Goal: Task Accomplishment & Management: Manage account settings

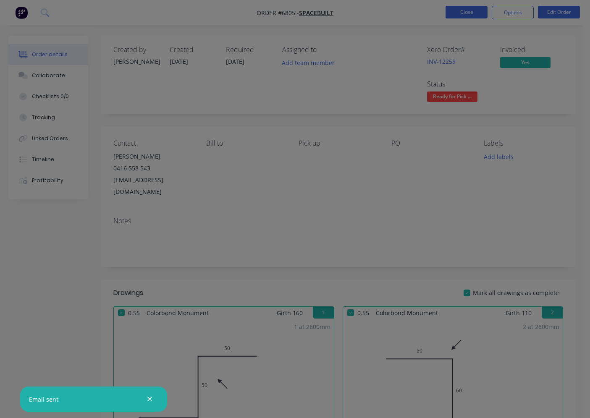
drag, startPoint x: 0, startPoint y: 0, endPoint x: 463, endPoint y: 16, distance: 463.0
click at [468, 48] on div at bounding box center [295, 209] width 590 height 418
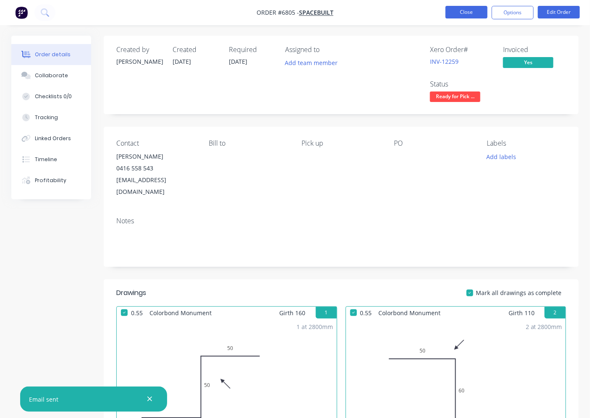
click at [477, 5] on nav "Order #6805 - Spacebuilt Close Options Edit Order" at bounding box center [295, 12] width 590 height 25
click at [475, 9] on button "Close" at bounding box center [467, 12] width 42 height 13
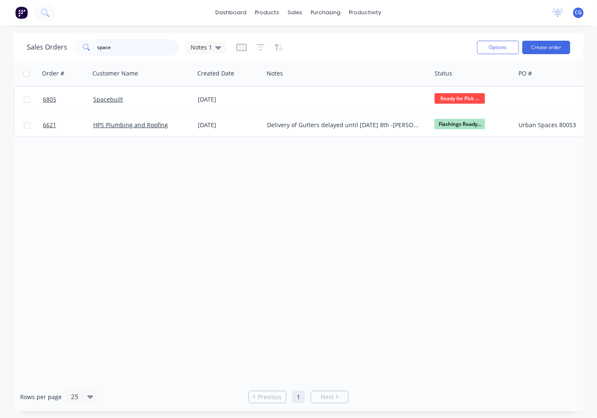
drag, startPoint x: 141, startPoint y: 46, endPoint x: 136, endPoint y: 49, distance: 5.6
click at [140, 45] on input "space" at bounding box center [138, 47] width 82 height 17
click at [139, 44] on input "space" at bounding box center [138, 47] width 82 height 17
click at [136, 49] on input "space" at bounding box center [138, 47] width 82 height 17
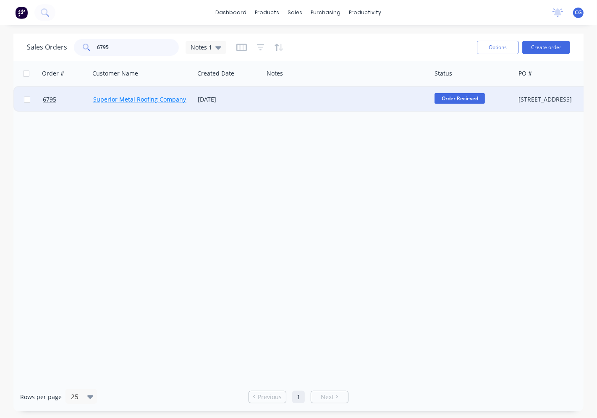
type input "6795"
click at [122, 101] on link "Superior Metal Roofing Company Pty Ltd" at bounding box center [149, 99] width 113 height 8
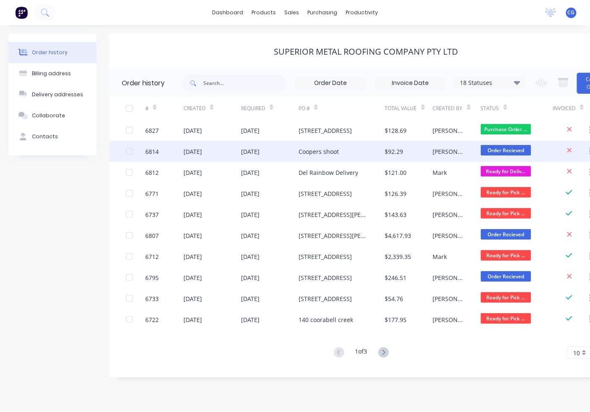
click at [426, 146] on div "$92.29" at bounding box center [409, 151] width 48 height 21
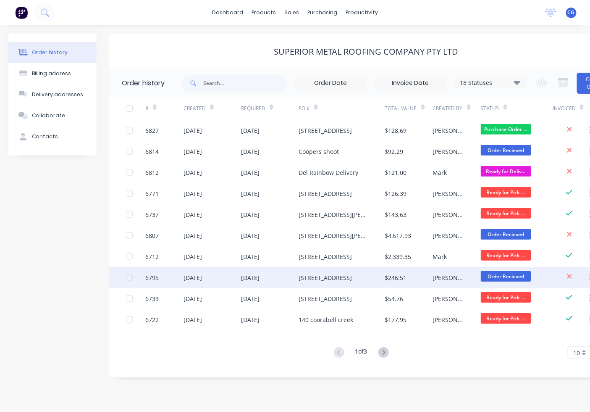
click at [234, 283] on div "[DATE]" at bounding box center [213, 277] width 58 height 21
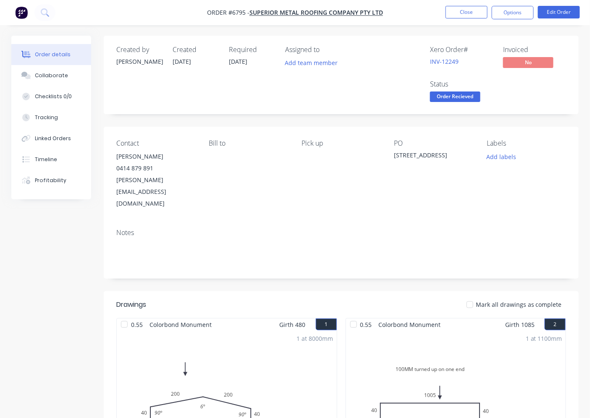
click at [459, 99] on span "Order Recieved" at bounding box center [455, 97] width 50 height 10
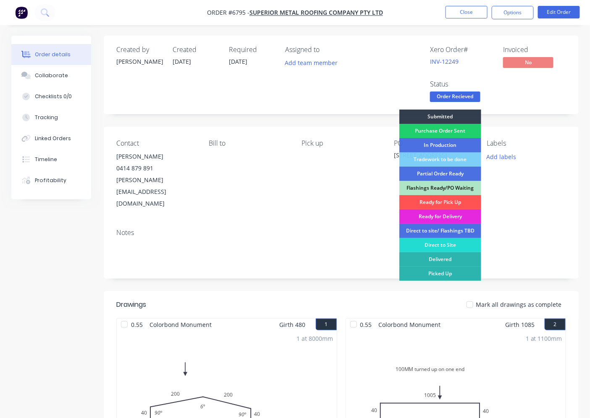
click at [454, 206] on div "Ready for Pick Up" at bounding box center [440, 202] width 82 height 14
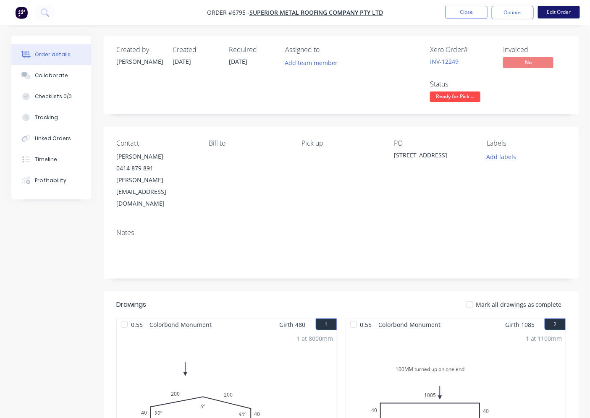
click at [552, 15] on button "Edit Order" at bounding box center [559, 12] width 42 height 13
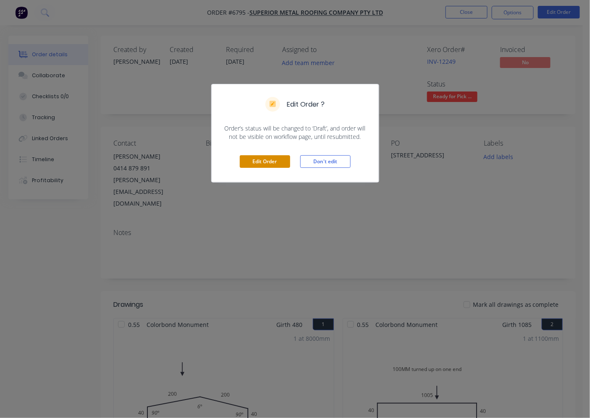
click at [263, 163] on button "Edit Order" at bounding box center [265, 161] width 50 height 13
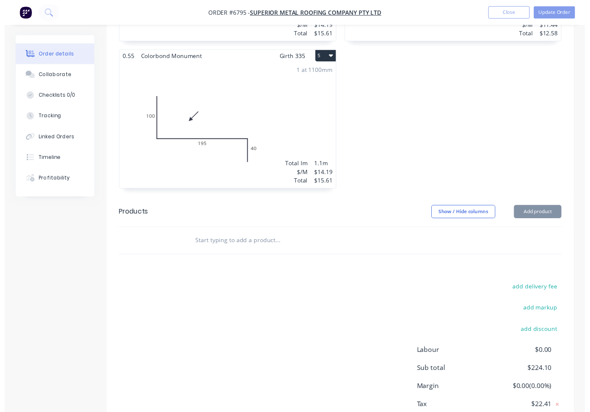
scroll to position [603, 0]
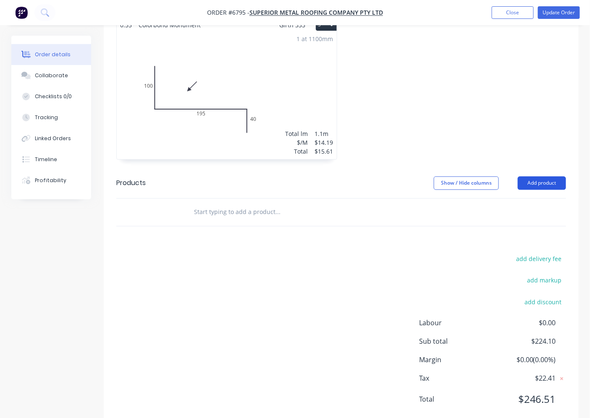
click at [544, 176] on button "Add product" at bounding box center [542, 182] width 48 height 13
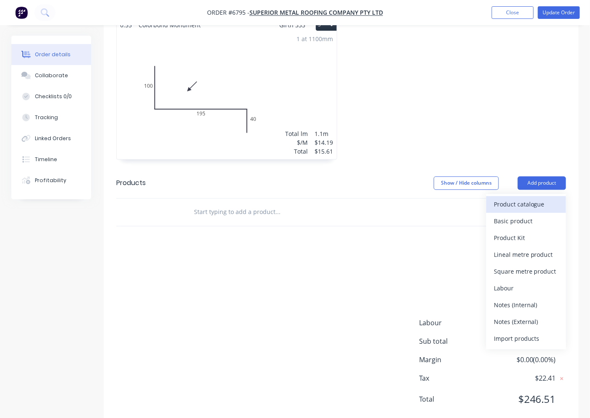
click at [512, 198] on div "Product catalogue" at bounding box center [526, 204] width 65 height 12
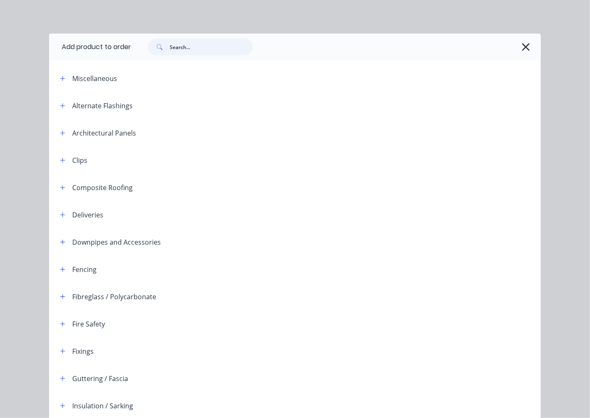
click at [191, 47] on input "text" at bounding box center [211, 47] width 83 height 17
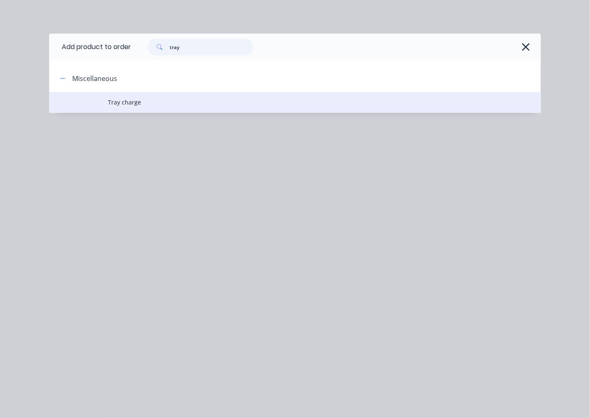
type input "tray"
click at [152, 109] on td "Tray charge" at bounding box center [324, 102] width 433 height 21
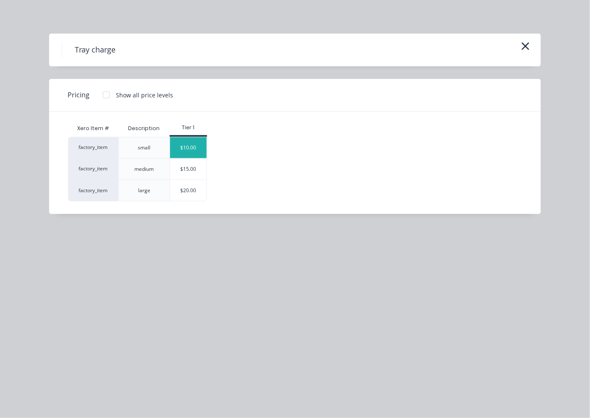
click at [192, 148] on div "$10.00" at bounding box center [188, 147] width 37 height 21
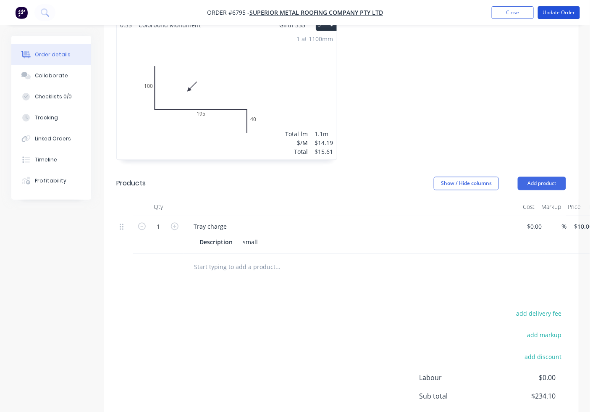
click at [564, 17] on button "Update Order" at bounding box center [559, 12] width 42 height 13
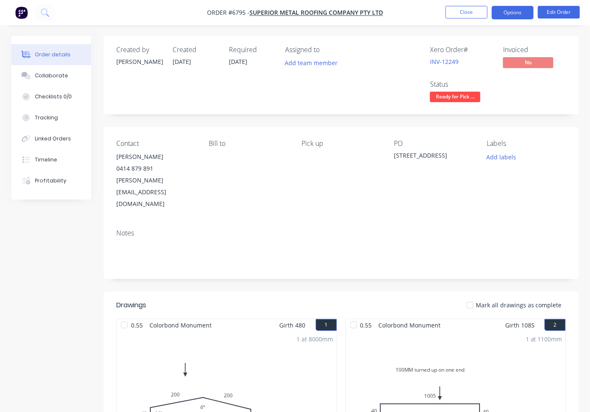
click at [523, 9] on button "Options" at bounding box center [513, 12] width 42 height 13
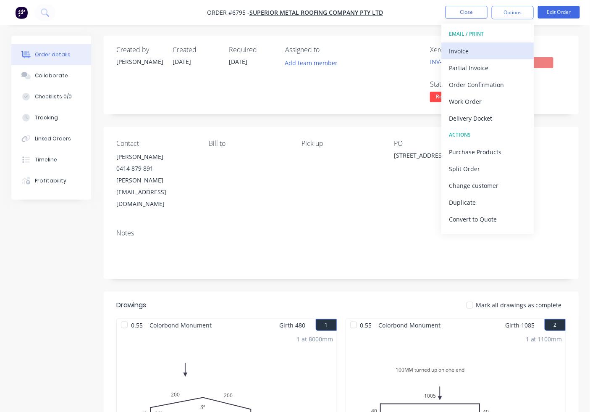
click at [473, 49] on div "Invoice" at bounding box center [487, 51] width 77 height 12
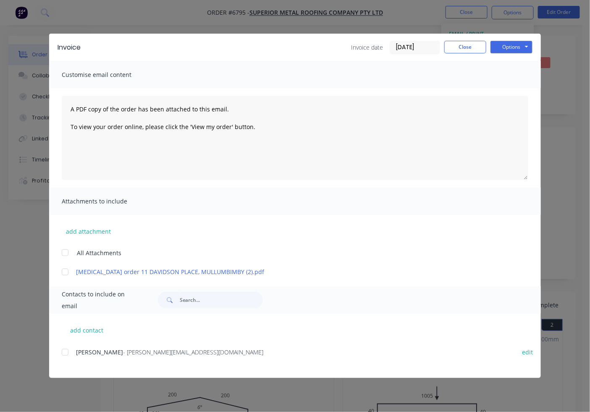
click at [66, 353] on div at bounding box center [65, 352] width 17 height 17
click at [514, 37] on div "Invoice Invoice date [DATE] Close Options Preview Print Email" at bounding box center [295, 47] width 492 height 27
click at [513, 47] on button "Options" at bounding box center [511, 47] width 42 height 13
click at [507, 93] on button "Email" at bounding box center [517, 90] width 54 height 14
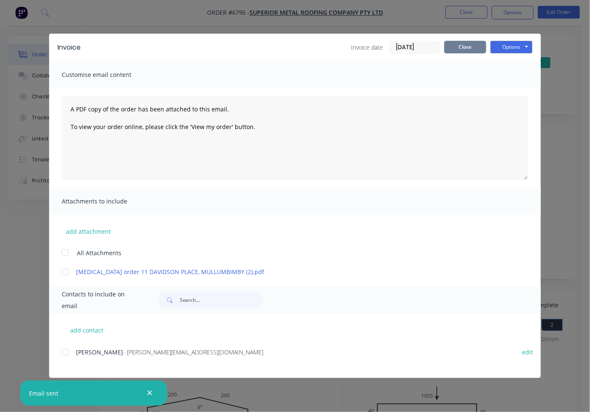
drag, startPoint x: 453, startPoint y: 57, endPoint x: 451, endPoint y: 46, distance: 10.6
click at [453, 53] on div "Invoice Invoice date [DATE] Close Options Preview Print Email" at bounding box center [295, 47] width 492 height 27
click at [450, 41] on button "Close" at bounding box center [465, 47] width 42 height 13
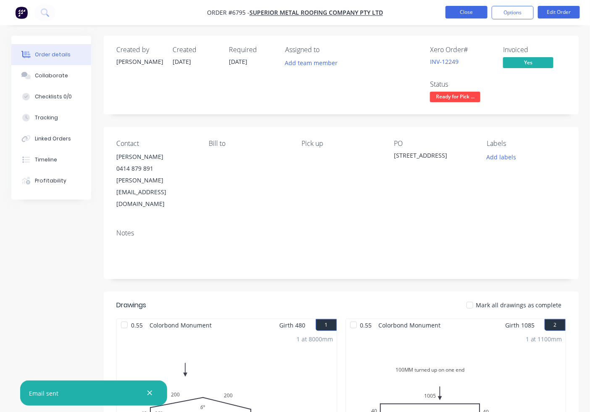
click at [448, 15] on button "Close" at bounding box center [467, 12] width 42 height 13
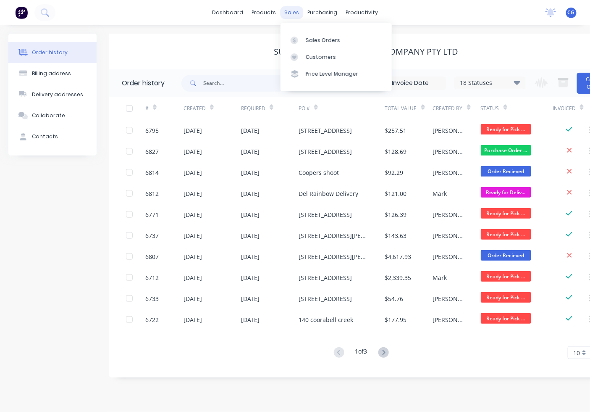
click at [297, 14] on div "sales" at bounding box center [291, 12] width 23 height 13
click at [304, 39] on link "Sales Orders" at bounding box center [336, 39] width 111 height 17
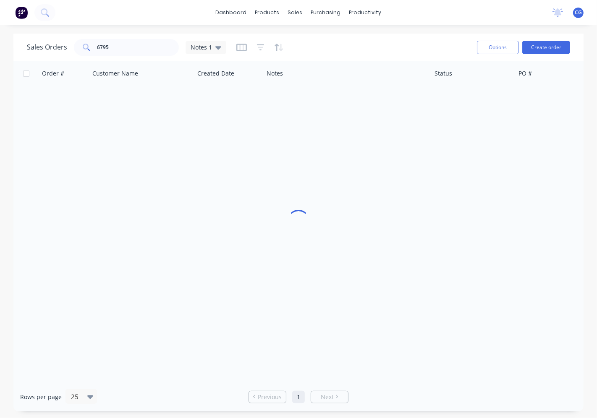
drag, startPoint x: 106, startPoint y: 31, endPoint x: 114, endPoint y: 45, distance: 15.6
click at [108, 36] on div "dashboard products sales purchasing productivity dashboard products Product Cat…" at bounding box center [298, 209] width 597 height 418
click at [114, 45] on input "6795" at bounding box center [138, 47] width 82 height 17
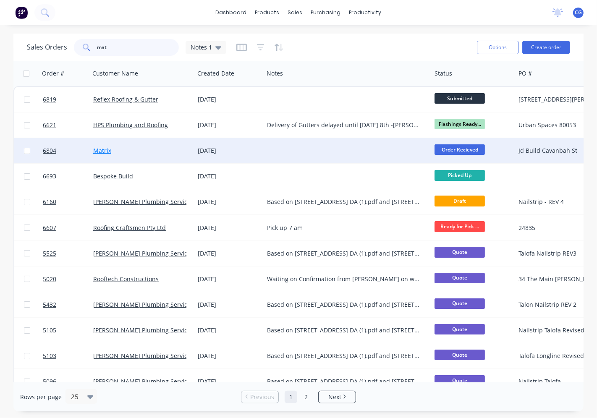
type input "mat"
click at [104, 150] on link "Matrix" at bounding box center [102, 151] width 18 height 8
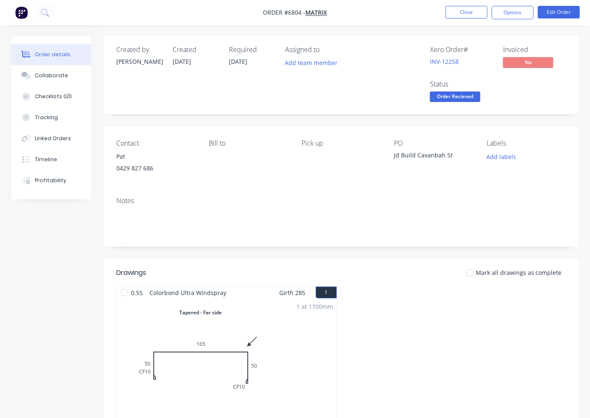
click at [462, 102] on span "Order Recieved" at bounding box center [455, 97] width 50 height 10
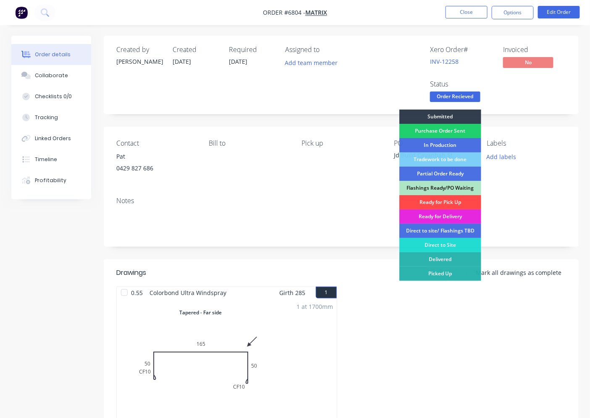
click at [443, 199] on div "Ready for Pick Up" at bounding box center [440, 202] width 82 height 14
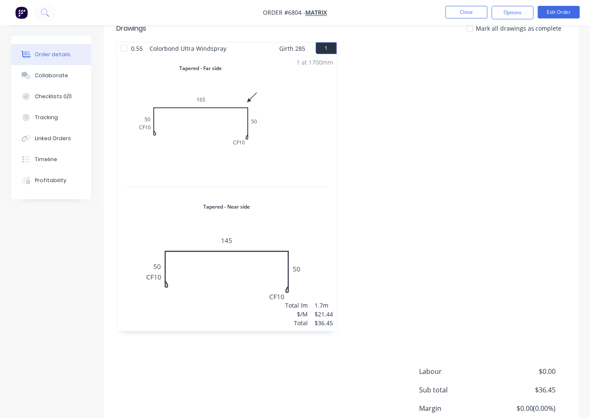
scroll to position [317, 0]
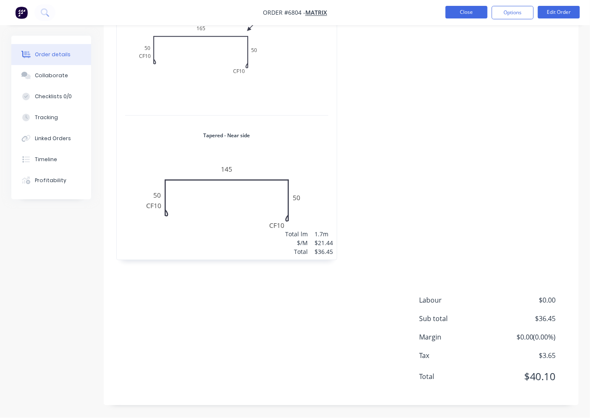
click at [456, 14] on button "Close" at bounding box center [467, 12] width 42 height 13
